Goal: Information Seeking & Learning: Learn about a topic

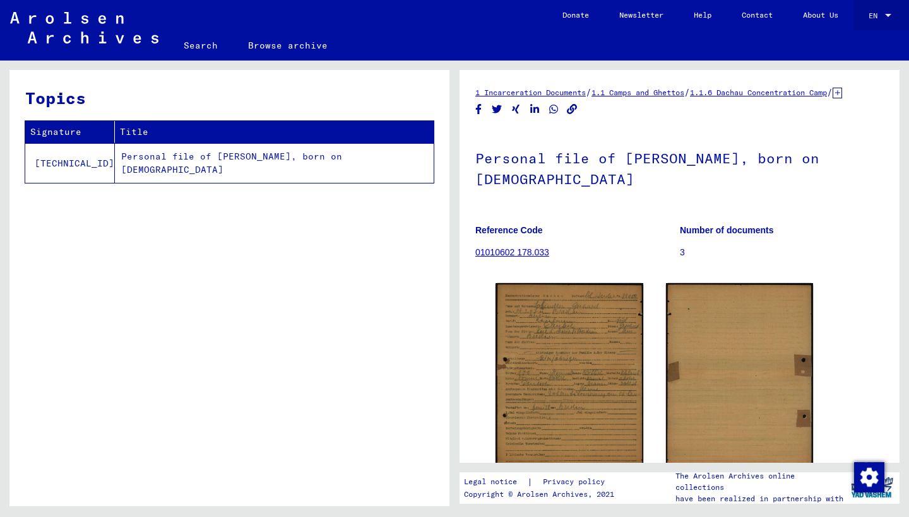
click at [878, 14] on span "EN" at bounding box center [875, 15] width 14 height 9
click at [871, 44] on span "Deutsch" at bounding box center [856, 44] width 31 height 9
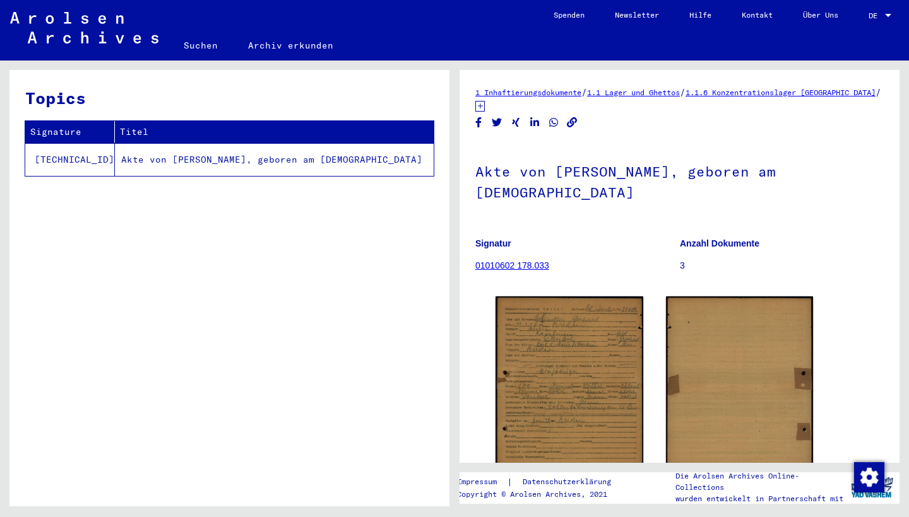
click at [533, 264] on link "01010602 178.033" at bounding box center [512, 266] width 74 height 10
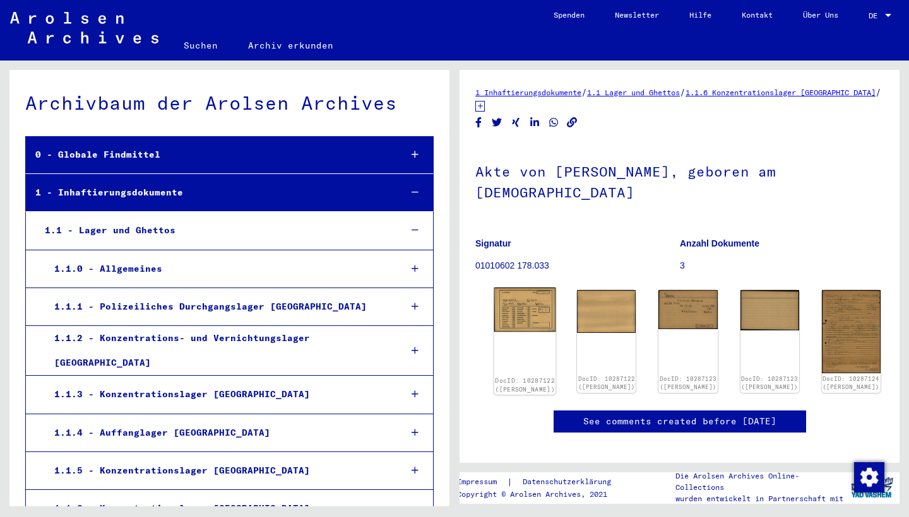
scroll to position [11178, 0]
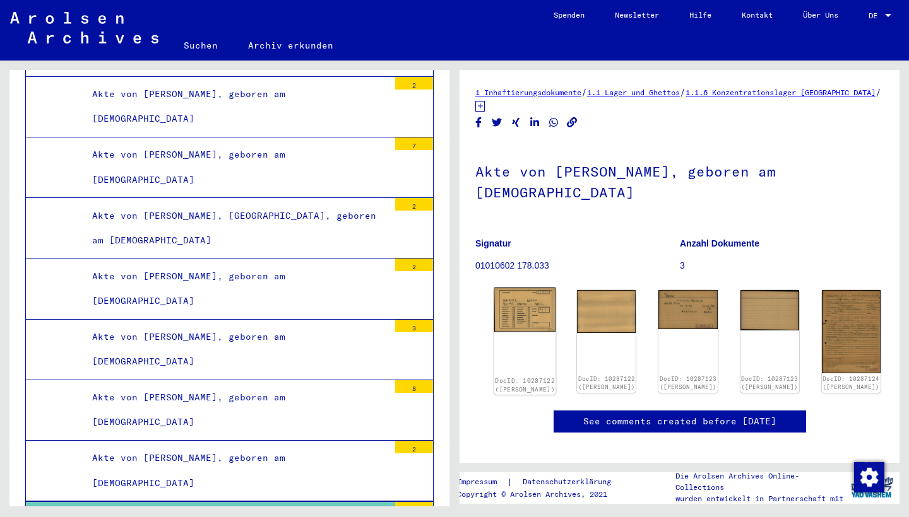
click at [514, 312] on img at bounding box center [525, 310] width 62 height 44
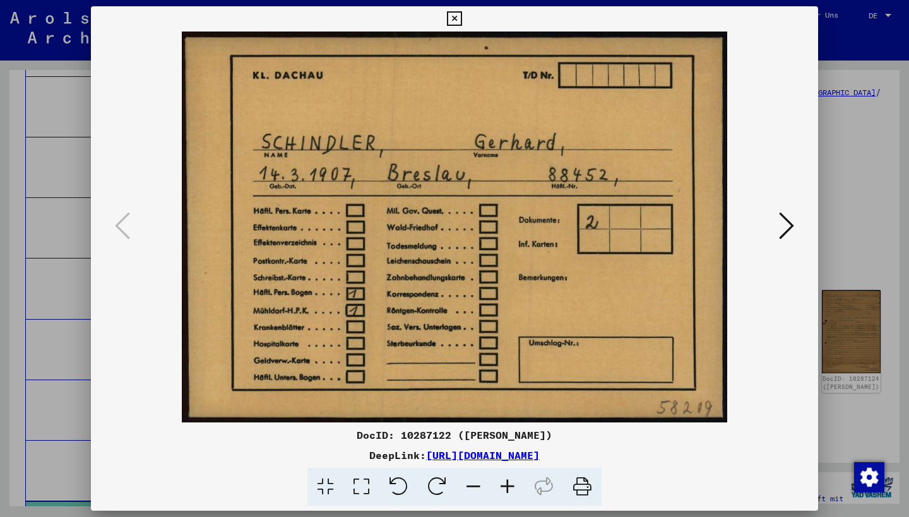
click at [514, 312] on img at bounding box center [454, 227] width 641 height 391
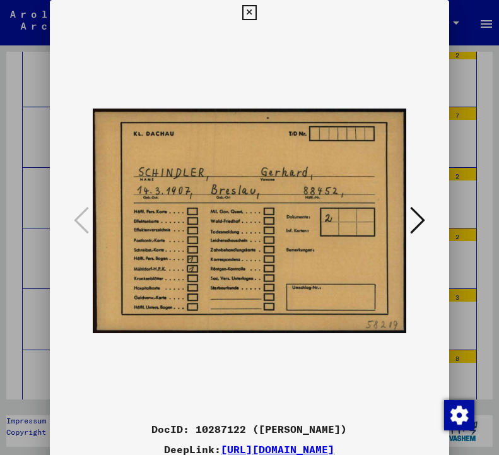
click at [418, 218] on icon at bounding box center [417, 220] width 15 height 30
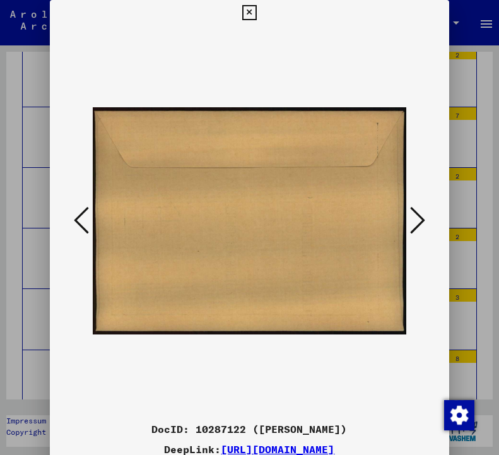
click at [418, 218] on icon at bounding box center [417, 220] width 15 height 30
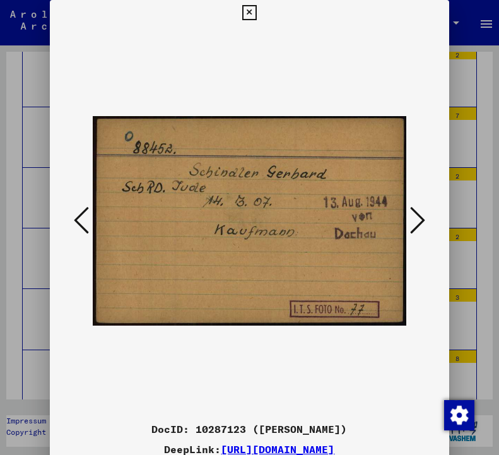
click at [418, 219] on icon at bounding box center [417, 220] width 15 height 30
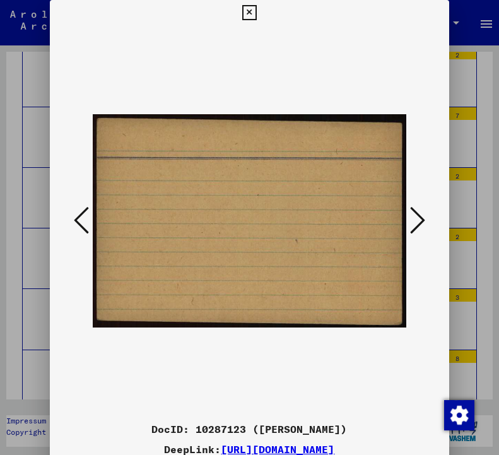
click at [418, 219] on icon at bounding box center [417, 220] width 15 height 30
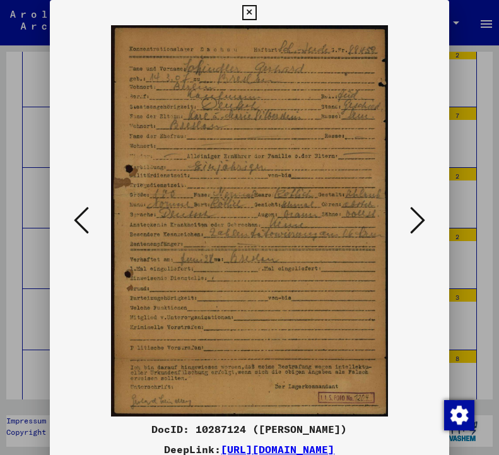
click at [413, 221] on icon at bounding box center [417, 220] width 15 height 30
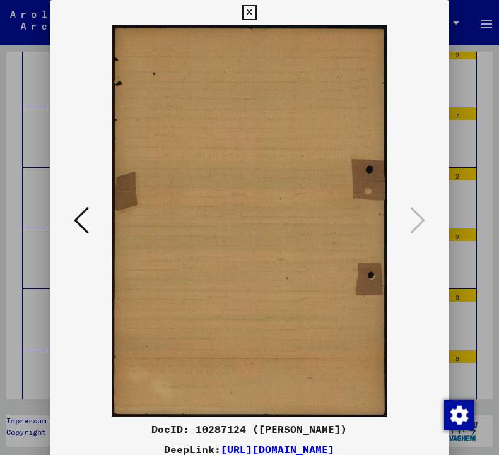
click at [257, 13] on icon at bounding box center [249, 12] width 15 height 15
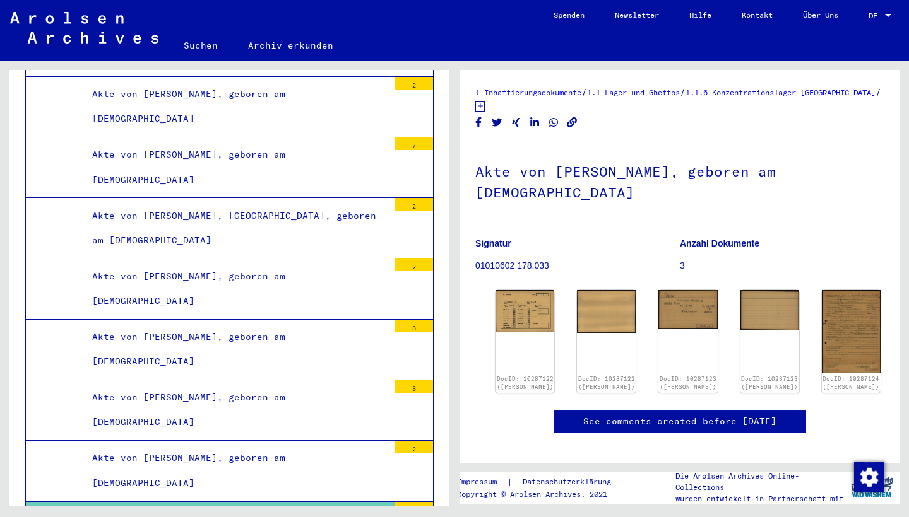
scroll to position [0, 0]
drag, startPoint x: 479, startPoint y: 167, endPoint x: 706, endPoint y: 168, distance: 227.2
click at [706, 168] on h1 "Akte von [PERSON_NAME], geboren am [DEMOGRAPHIC_DATA]" at bounding box center [679, 181] width 408 height 76
copy h1 "Akte von [PERSON_NAME]"
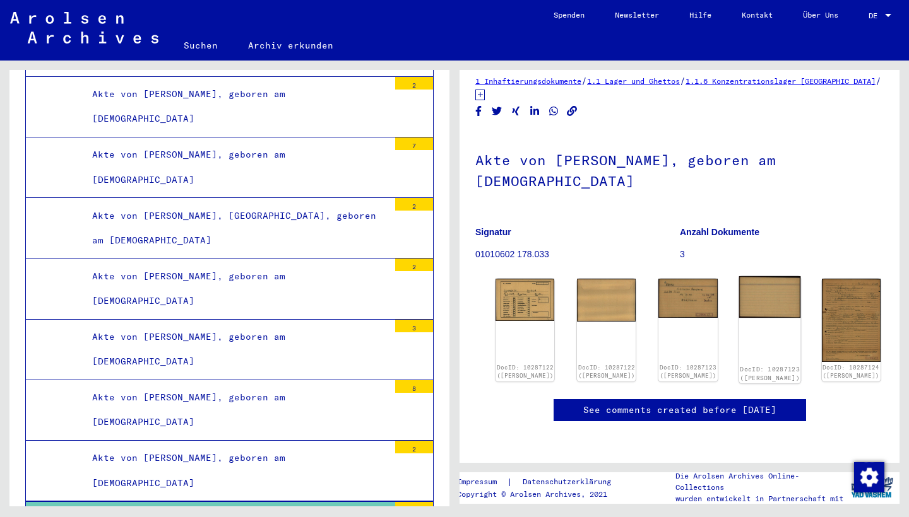
scroll to position [58, 0]
click at [820, 276] on img at bounding box center [851, 319] width 62 height 87
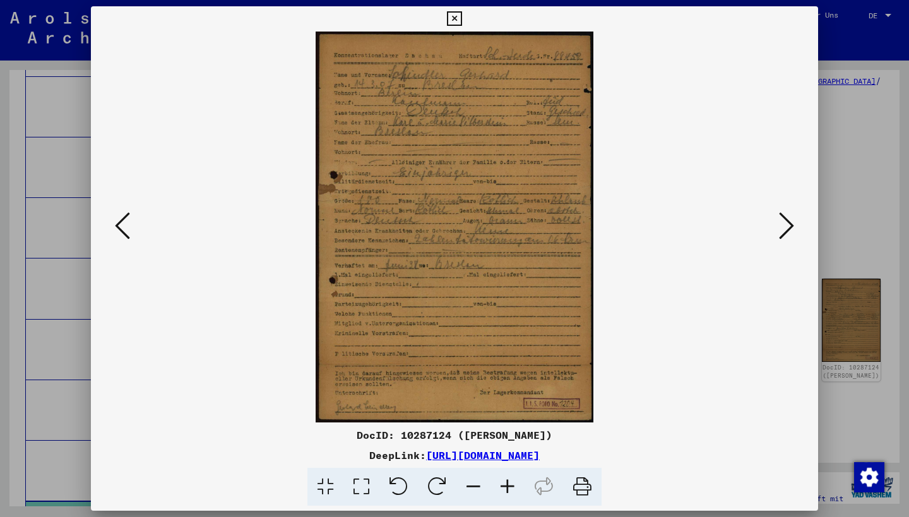
drag, startPoint x: 295, startPoint y: 453, endPoint x: 322, endPoint y: 453, distance: 27.1
drag, startPoint x: 292, startPoint y: 452, endPoint x: 676, endPoint y: 456, distance: 383.7
click at [676, 456] on div "DeepLink: [URL][DOMAIN_NAME]" at bounding box center [454, 455] width 727 height 15
copy div "[URL][DOMAIN_NAME]"
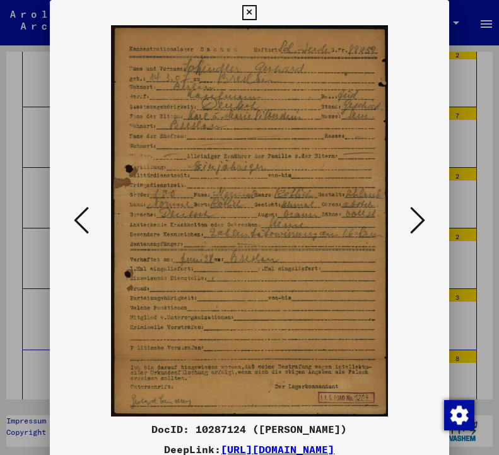
click at [257, 11] on icon at bounding box center [249, 12] width 15 height 15
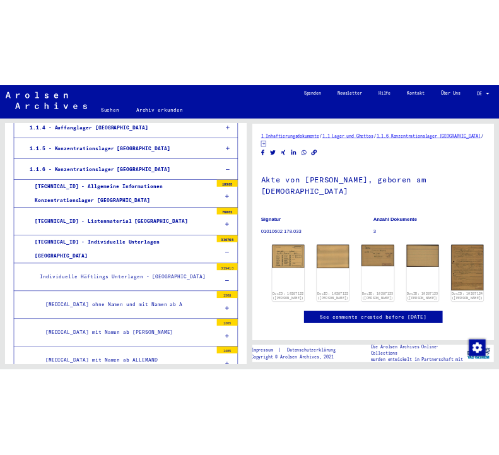
scroll to position [360, 0]
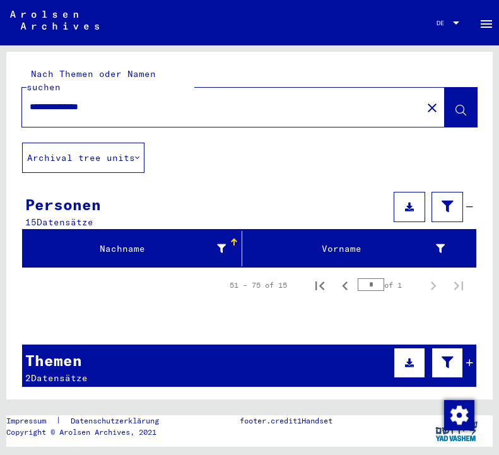
scroll to position [25, 0]
